Goal: Transaction & Acquisition: Purchase product/service

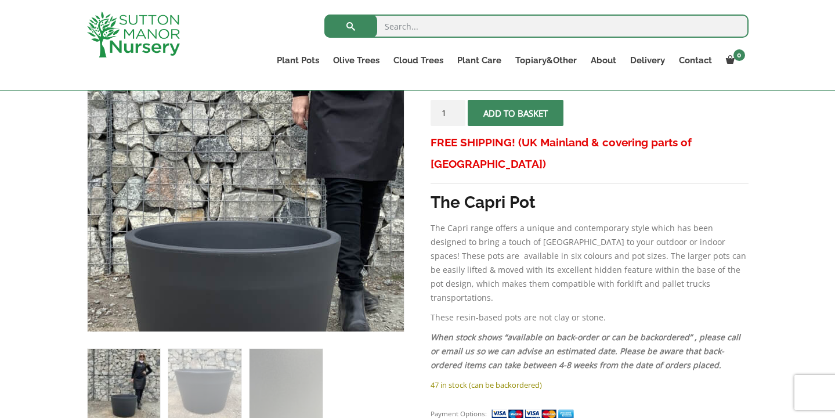
scroll to position [252, 0]
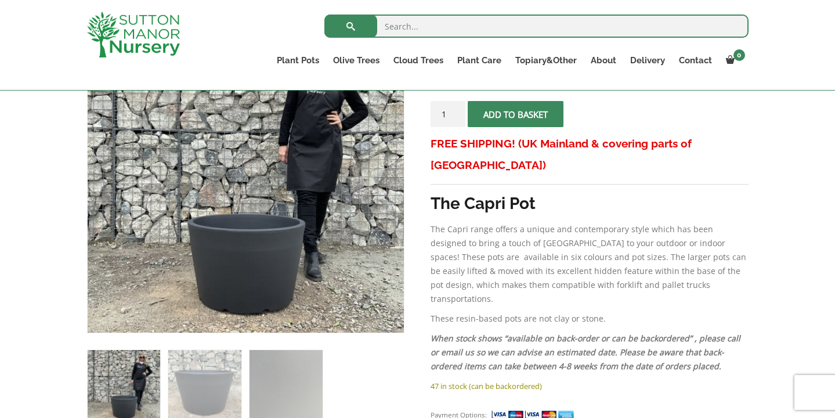
click at [395, 27] on input "search" at bounding box center [536, 26] width 424 height 23
paste input "Olly & Rose Barcelona Ceramic Plant Pot"
drag, startPoint x: 468, startPoint y: 27, endPoint x: 334, endPoint y: 16, distance: 134.0
click at [334, 16] on form "Olly & Rose Barcelona Ceramic Plant Pot Search for:" at bounding box center [536, 29] width 424 height 35
type input "Ceramic Plant Pot"
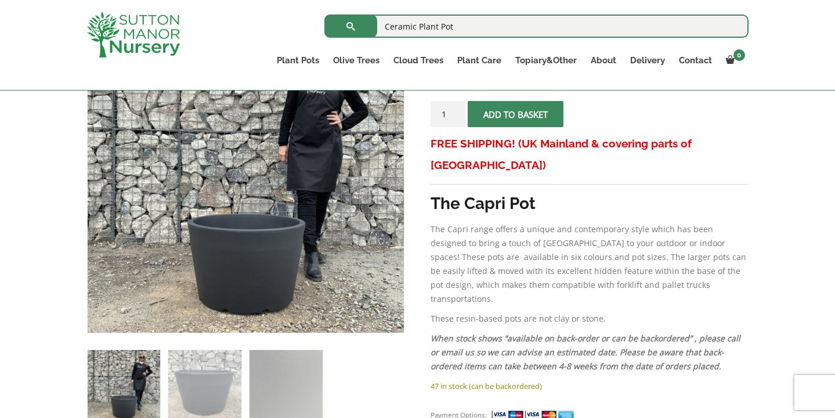
click at [351, 26] on button "submit" at bounding box center [350, 26] width 53 height 23
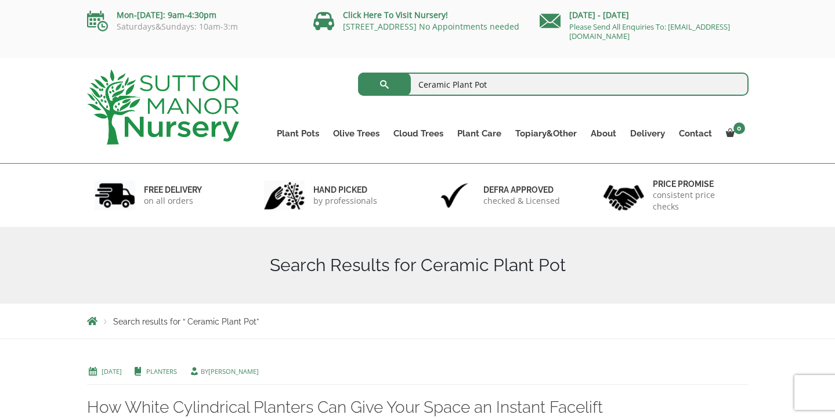
drag, startPoint x: 452, startPoint y: 84, endPoint x: 358, endPoint y: 78, distance: 94.8
click at [358, 78] on div "Ceramic Plant Pot Search for:" at bounding box center [503, 84] width 492 height 29
click at [457, 86] on input "Plant Pot" at bounding box center [553, 84] width 391 height 23
type input "Plant Pots"
click at [384, 84] on button "submit" at bounding box center [384, 84] width 53 height 23
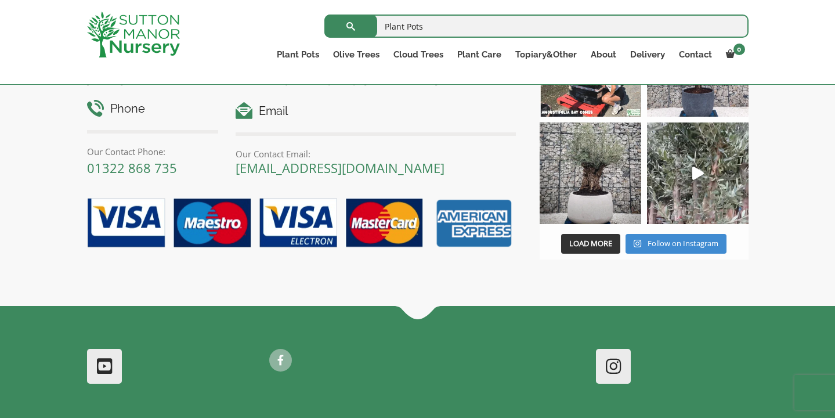
scroll to position [3626, 0]
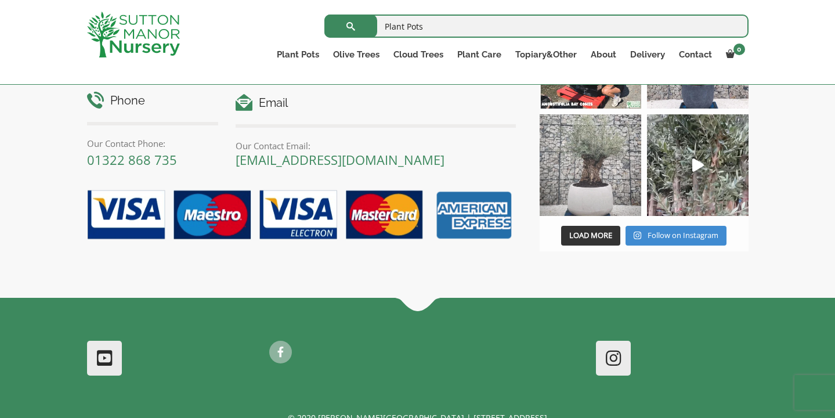
click at [589, 216] on img at bounding box center [591, 165] width 102 height 102
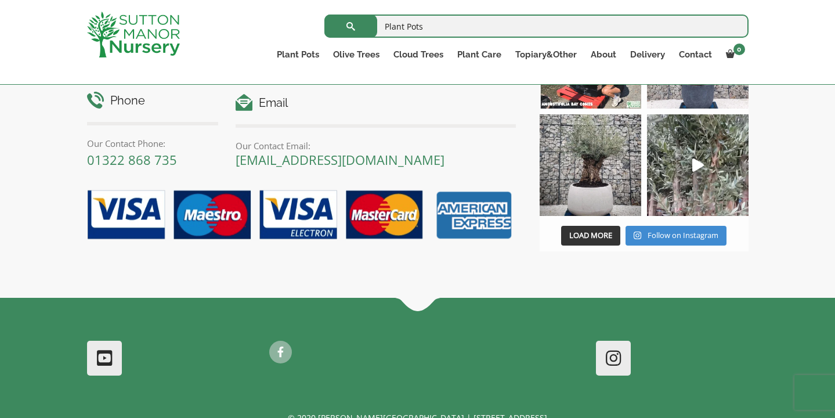
drag, startPoint x: 434, startPoint y: 26, endPoint x: 352, endPoint y: 22, distance: 82.5
click at [352, 22] on form "Plant Pots Search for:" at bounding box center [536, 26] width 424 height 29
paste input "Barolo 110 pot"
type input "Barolo 110 pot"
click at [351, 26] on button "submit" at bounding box center [350, 26] width 53 height 23
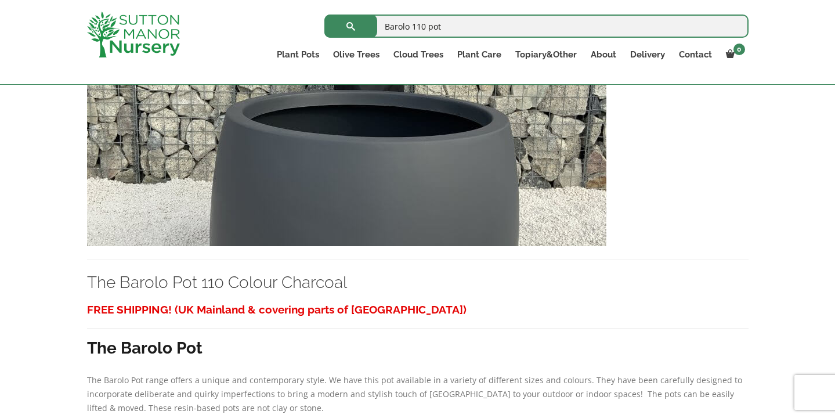
scroll to position [273, 0]
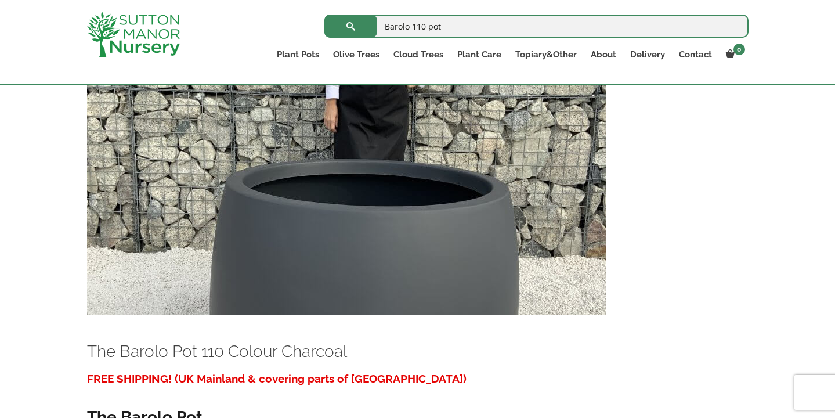
click at [329, 187] on img at bounding box center [346, 191] width 519 height 250
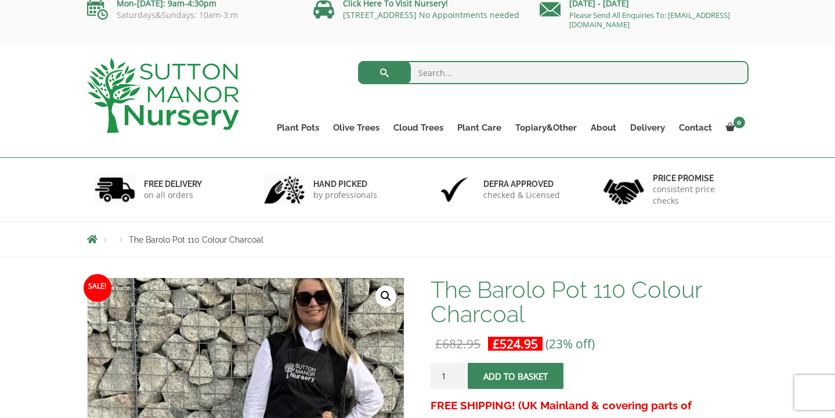
scroll to position [12, 0]
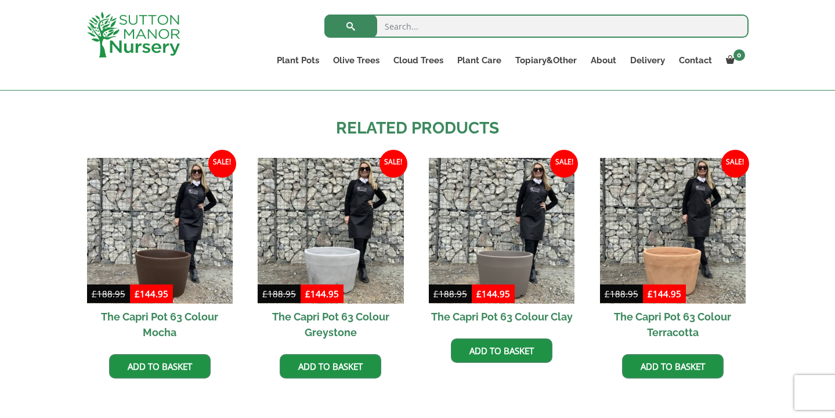
scroll to position [1015, 0]
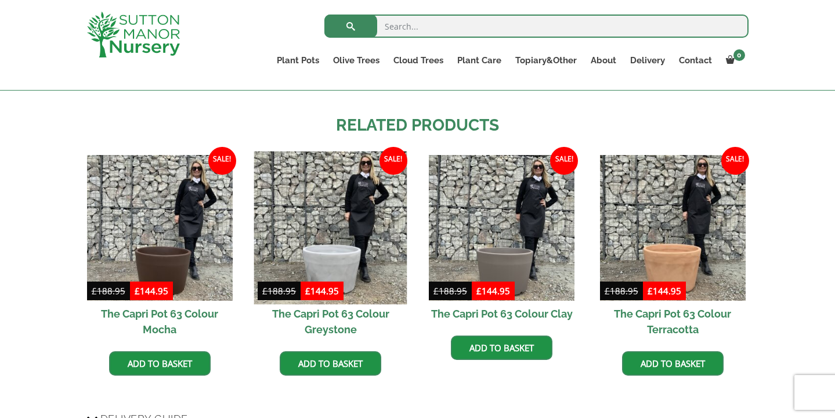
click at [346, 254] on img at bounding box center [330, 227] width 153 height 153
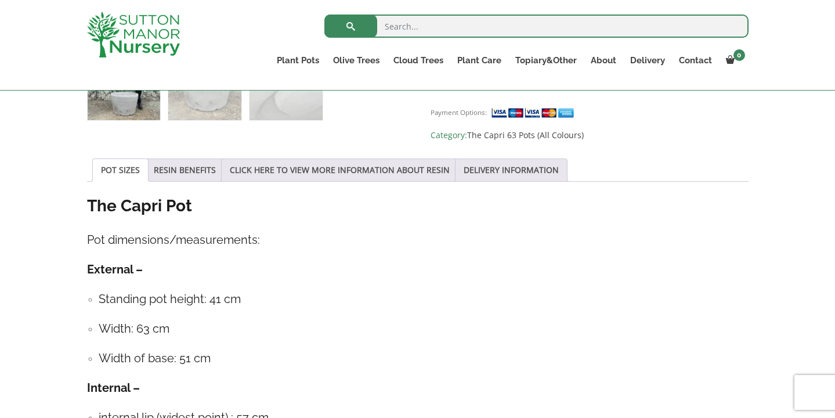
scroll to position [555, 0]
click at [214, 165] on link "RESIN BENEFITS" at bounding box center [185, 169] width 62 height 22
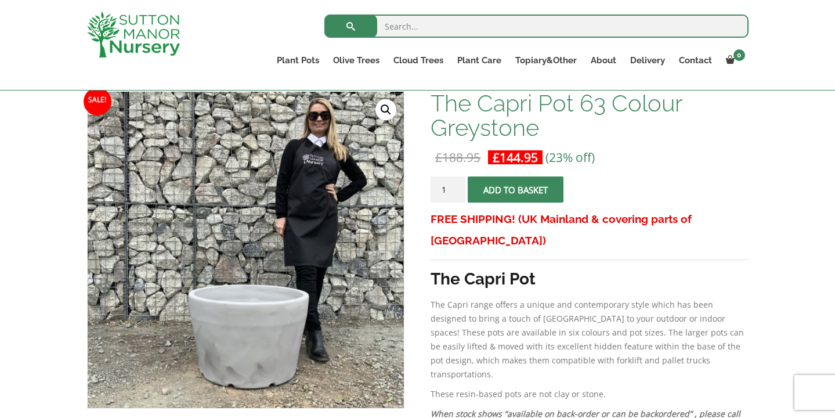
scroll to position [170, 0]
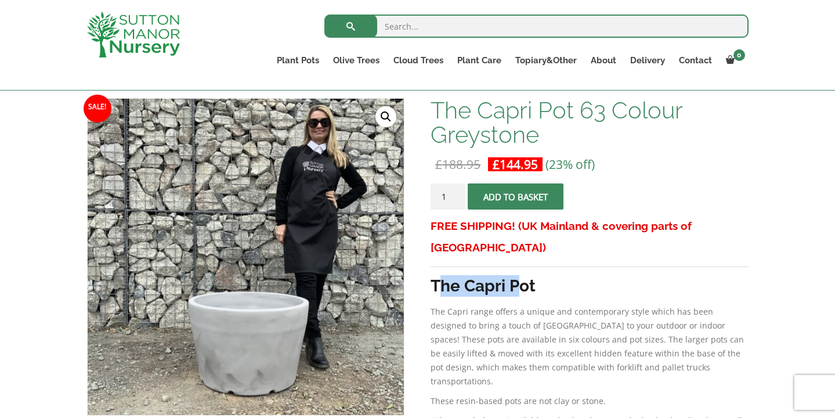
drag, startPoint x: 436, startPoint y: 262, endPoint x: 524, endPoint y: 263, distance: 88.2
click at [524, 276] on strong "The Capri Pot" at bounding box center [483, 285] width 105 height 19
drag, startPoint x: 537, startPoint y: 263, endPoint x: 468, endPoint y: 266, distance: 69.1
click at [468, 276] on strong "The Capri Pot" at bounding box center [483, 285] width 105 height 19
copy strong "Capri Pot"
